Goal: Find specific fact: Find contact information

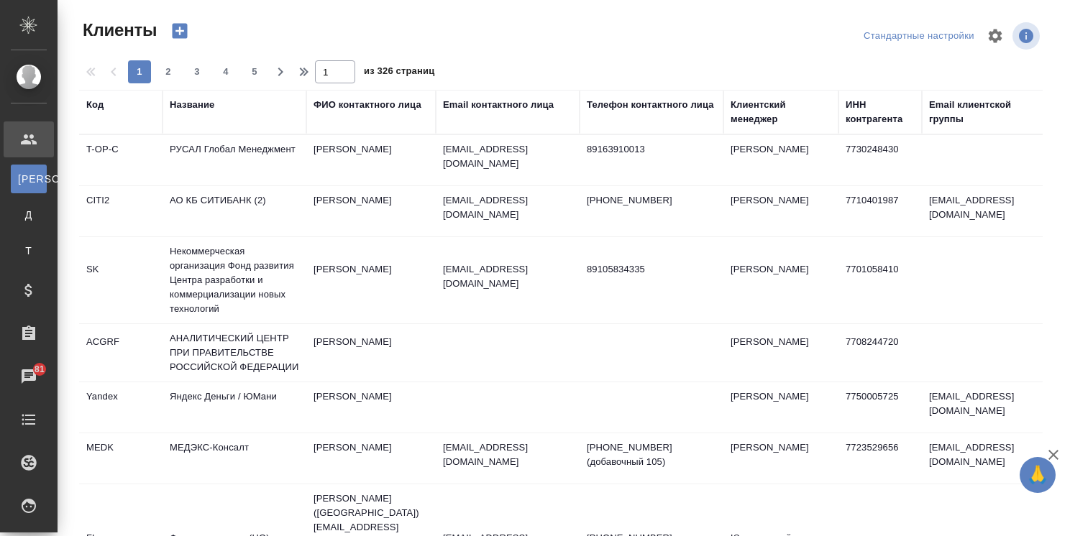
select select "RU"
click at [749, 119] on div "Клиентский менеджер" at bounding box center [781, 112] width 101 height 29
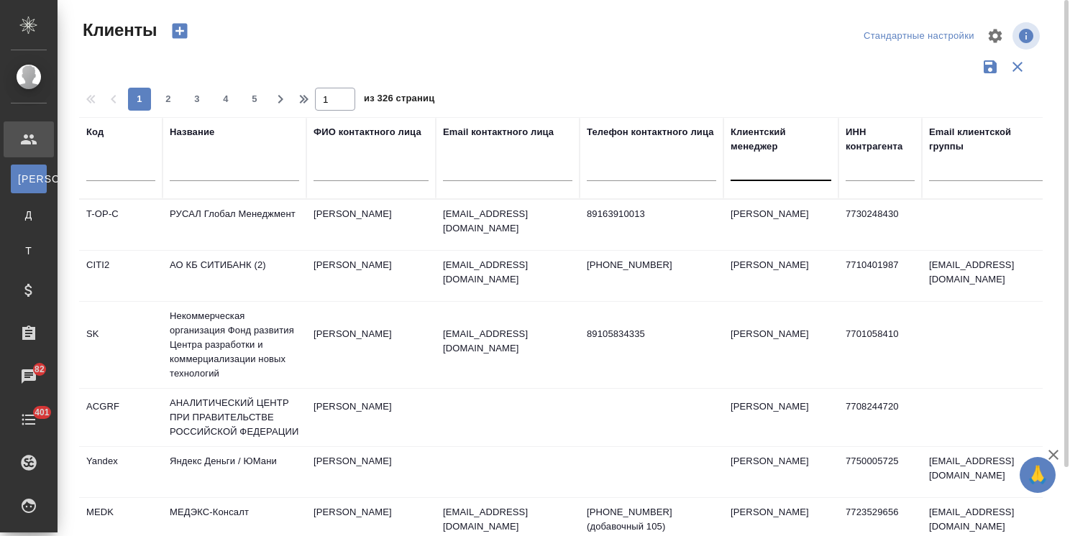
click at [749, 165] on div at bounding box center [781, 166] width 101 height 21
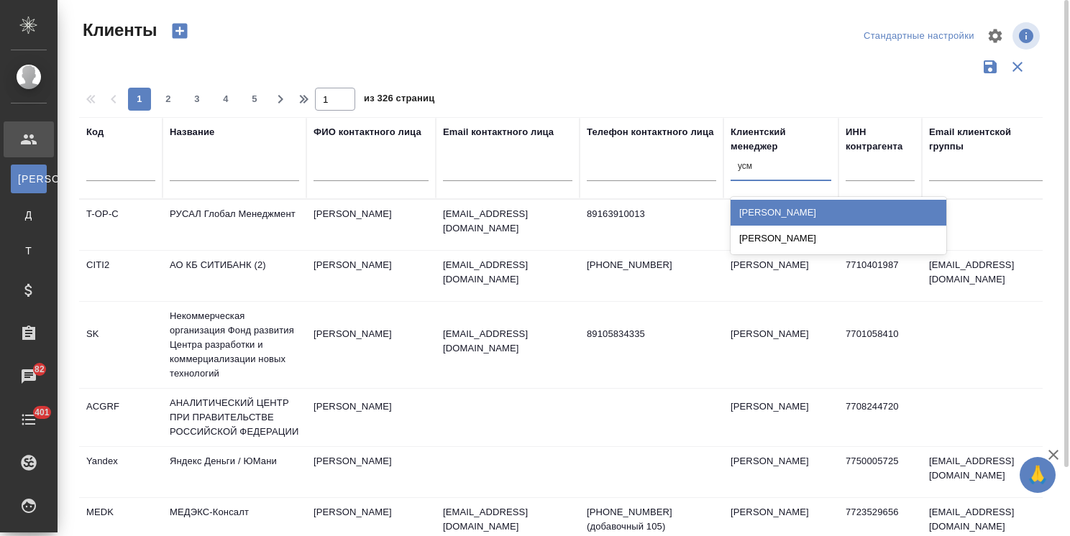
type input "усма"
click at [759, 203] on div "[PERSON_NAME]" at bounding box center [839, 213] width 216 height 26
